Goal: Find specific page/section: Find specific page/section

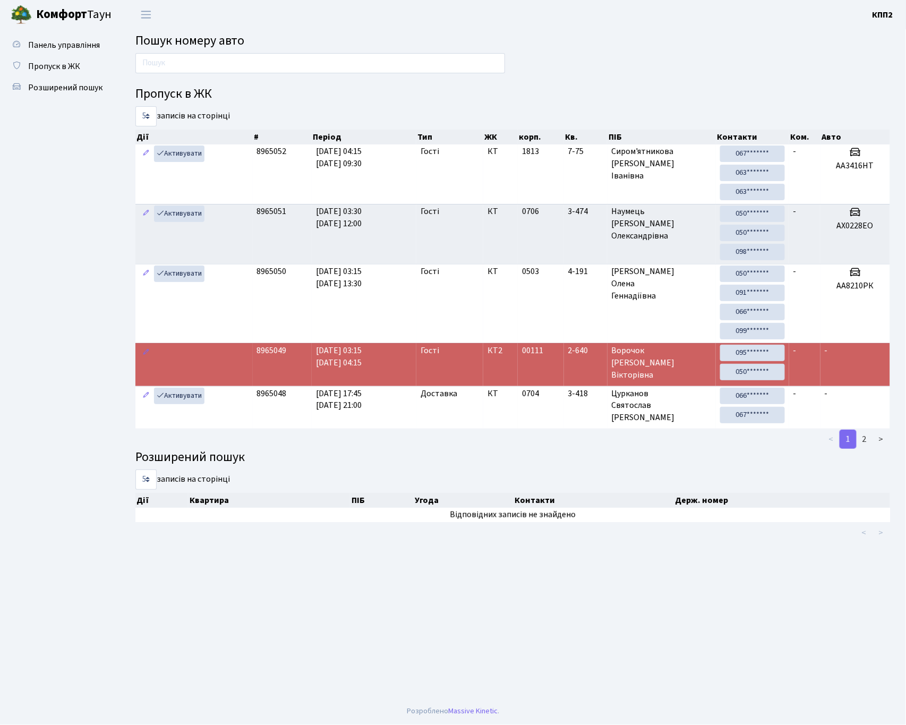
click at [244, 669] on main "Пошук номеру авто Пропуск в ЖК 5 10 25 50 записів на сторінці Дії # Період Тип …" at bounding box center [513, 363] width 787 height 669
click at [30, 723] on footer "Розроблено Massive Kinetic ." at bounding box center [453, 712] width 906 height 27
